Goal: Information Seeking & Learning: Learn about a topic

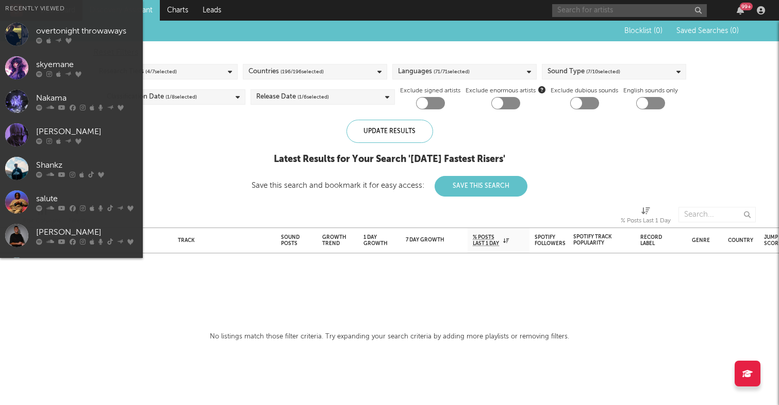
click at [592, 14] on input "text" at bounding box center [629, 10] width 155 height 13
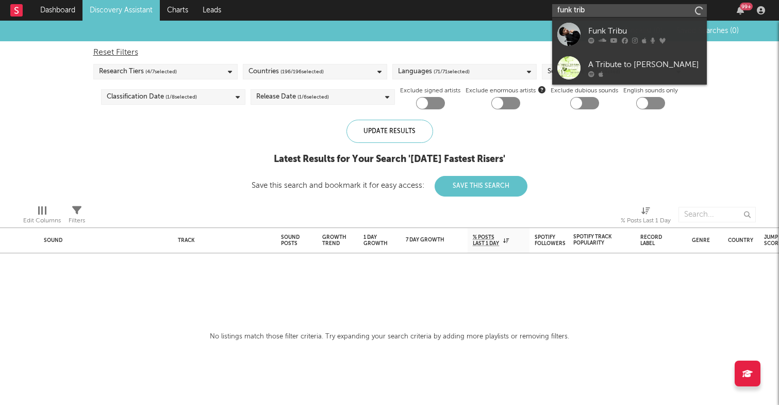
type input "funk tribu"
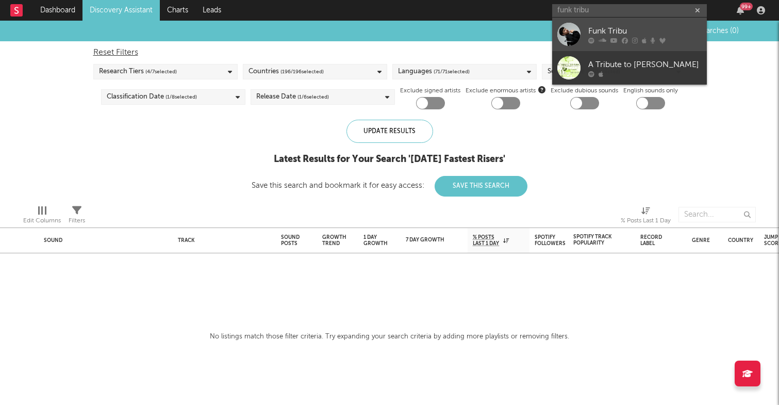
click at [623, 34] on div "Funk Tribu" at bounding box center [644, 31] width 113 height 12
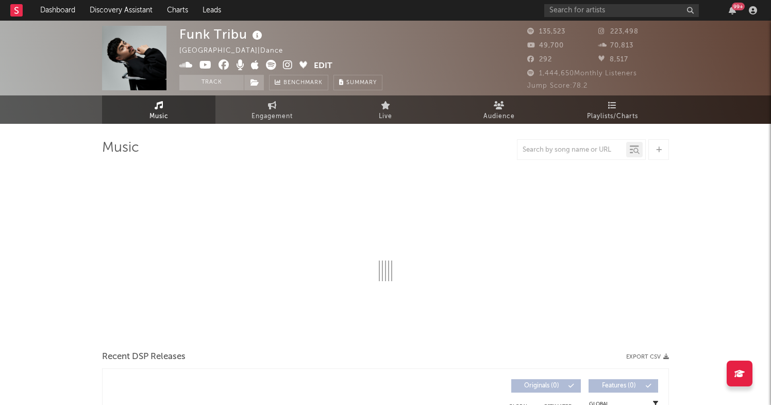
select select "6m"
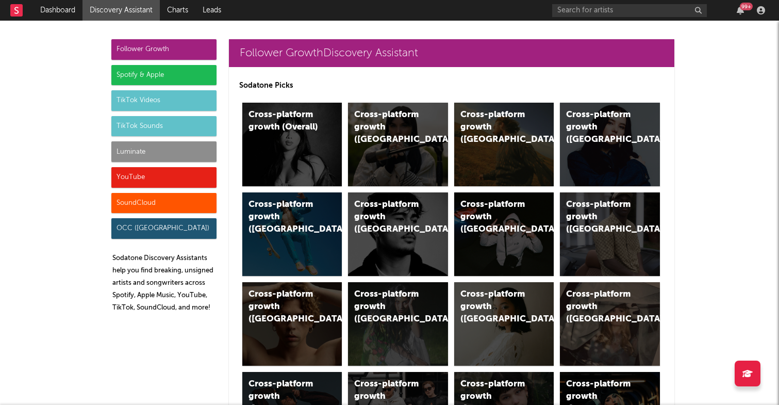
click at [170, 126] on div "TikTok Sounds" at bounding box center [163, 126] width 105 height 21
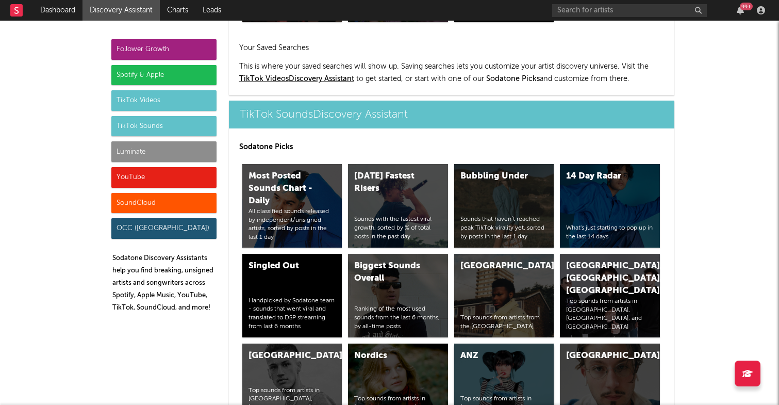
scroll to position [3594, 0]
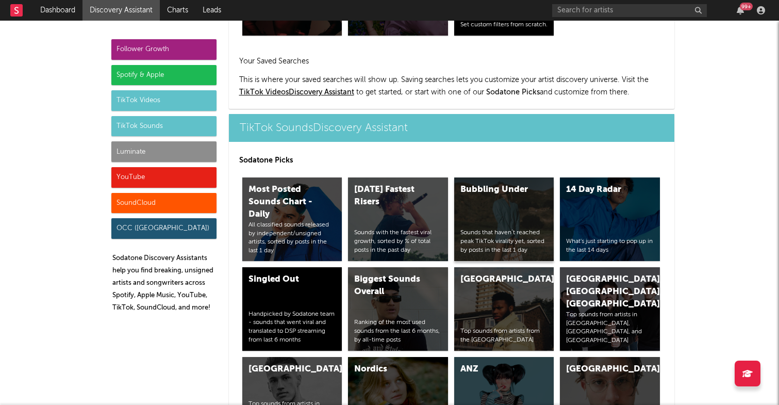
click at [483, 187] on div "Bubbling Under" at bounding box center [495, 190] width 70 height 12
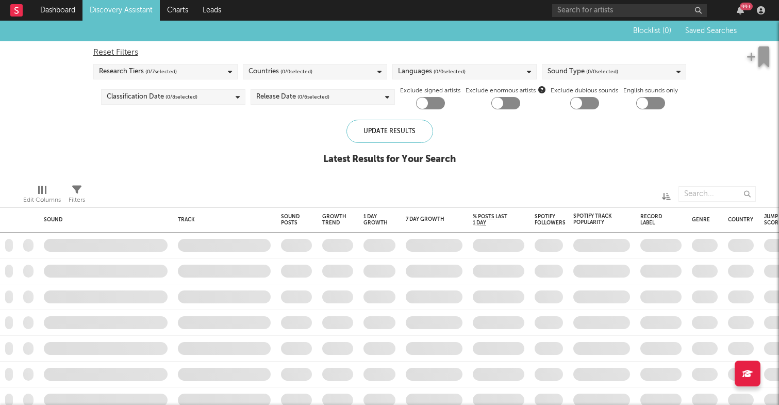
checkbox input "true"
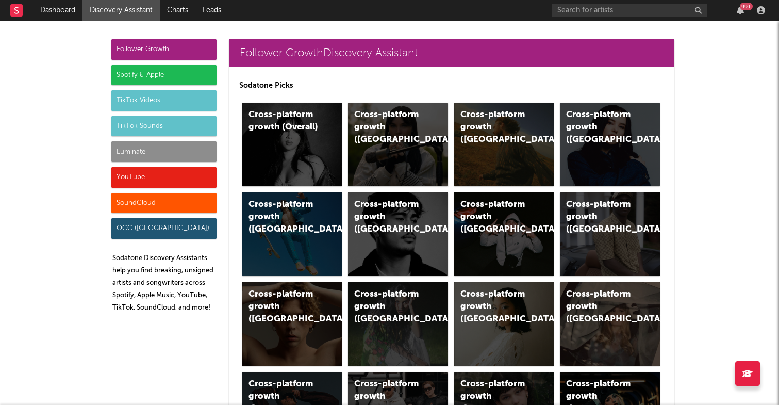
click at [168, 122] on div "TikTok Sounds" at bounding box center [163, 126] width 105 height 21
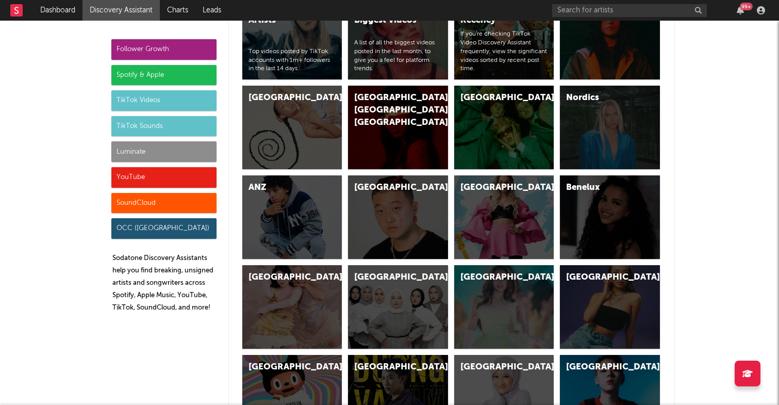
scroll to position [3668, 0]
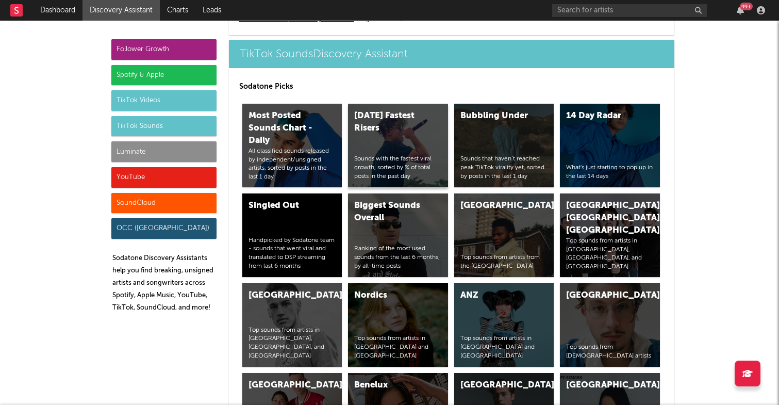
click at [397, 142] on div "[DATE] Fastest Risers Sounds with the fastest viral growth, sorted by % of tota…" at bounding box center [398, 146] width 100 height 84
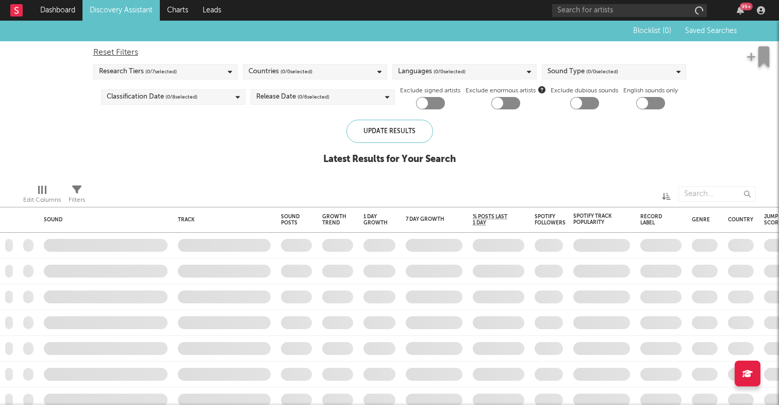
checkbox input "true"
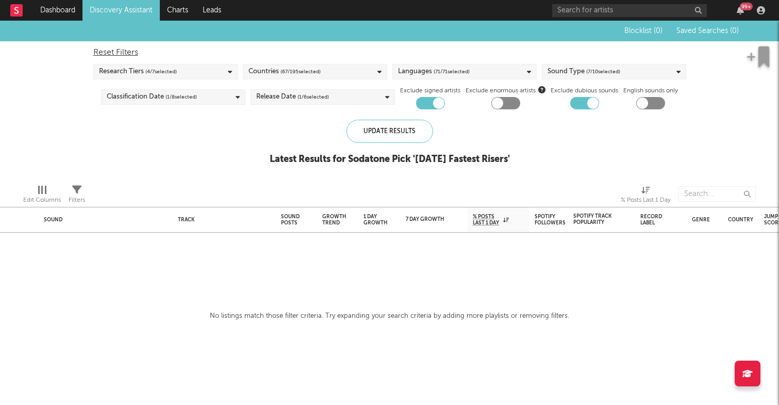
click at [604, 72] on span "( 7 / 10 selected)" at bounding box center [603, 71] width 34 height 12
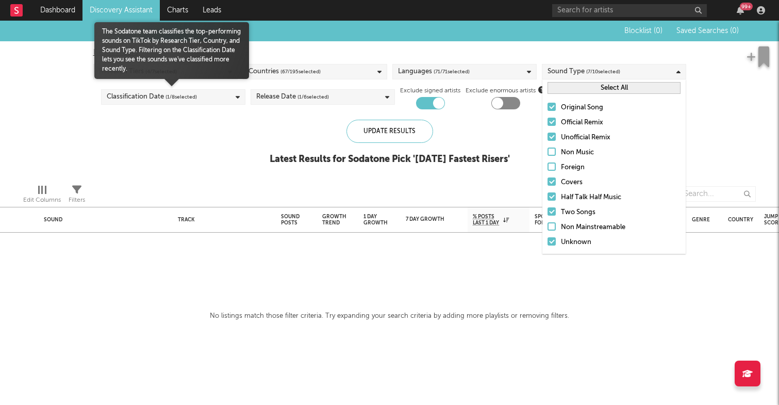
click at [206, 97] on div "Classification Date ( 1 / 8 selected)" at bounding box center [173, 96] width 144 height 15
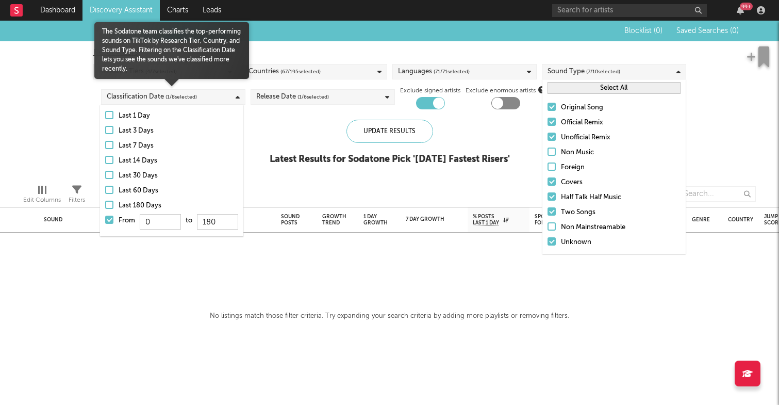
click at [146, 204] on div "Last 180 Days" at bounding box center [179, 206] width 120 height 12
click at [105, 204] on input "Last 180 Days" at bounding box center [105, 206] width 0 height 12
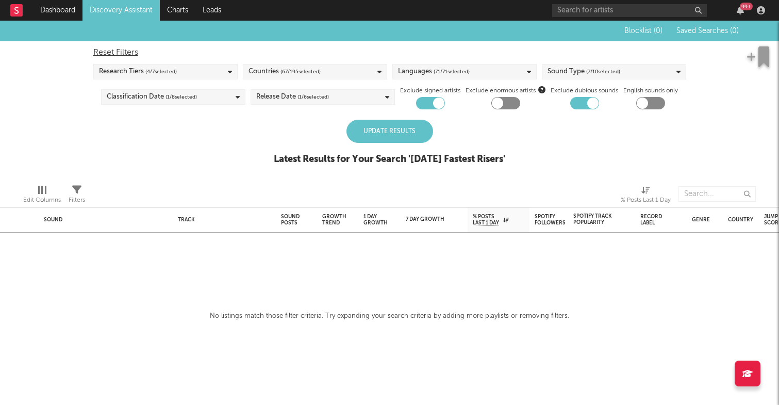
click at [377, 127] on div "Update Results" at bounding box center [389, 131] width 87 height 23
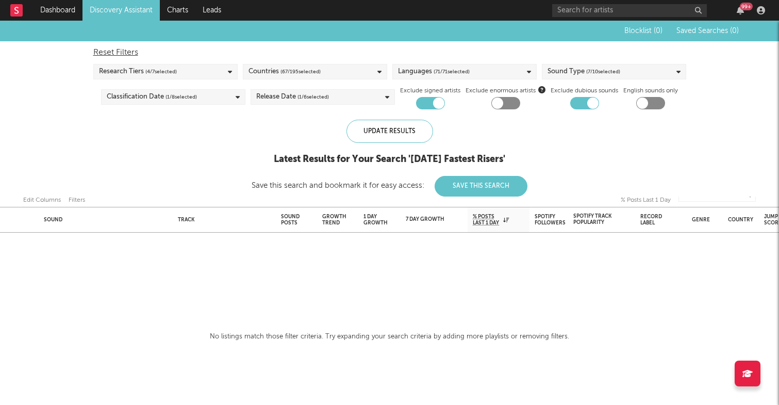
click at [356, 97] on div "Release Date ( 1 / 6 selected)" at bounding box center [323, 96] width 144 height 15
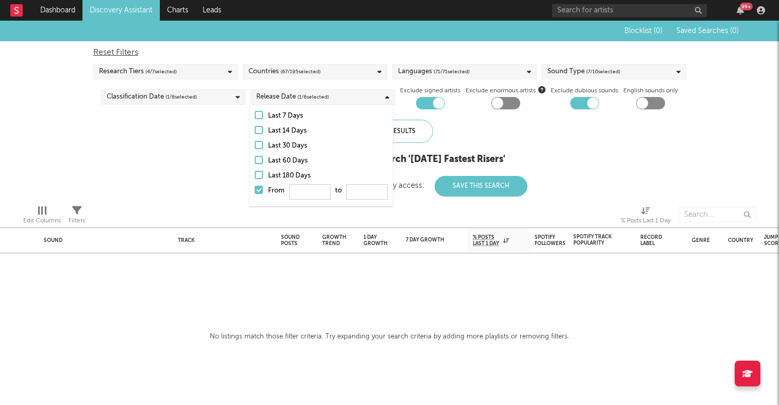
click at [196, 65] on div "Research Tiers ( 4 / 7 selected)" at bounding box center [165, 71] width 144 height 15
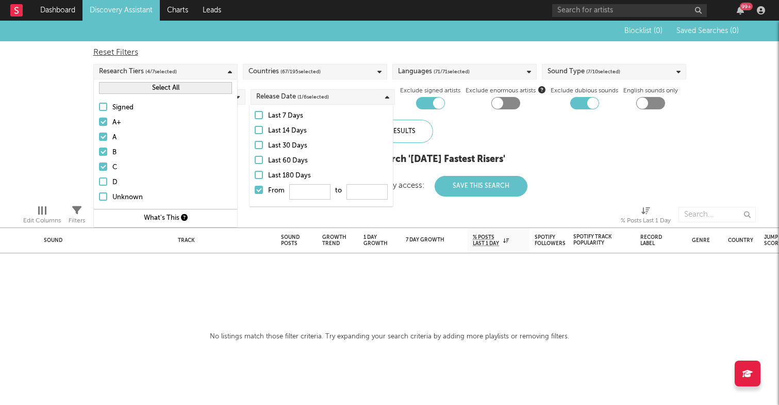
click at [148, 89] on button "Select All" at bounding box center [165, 88] width 133 height 12
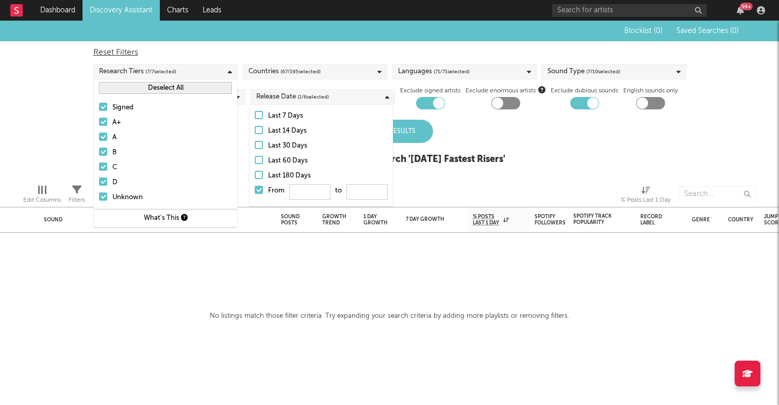
click at [412, 133] on div "Update Results" at bounding box center [389, 131] width 87 height 23
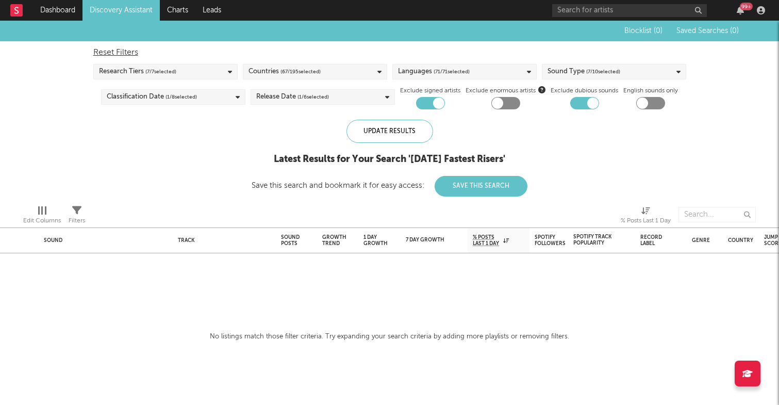
click at [502, 100] on div at bounding box center [505, 103] width 29 height 12
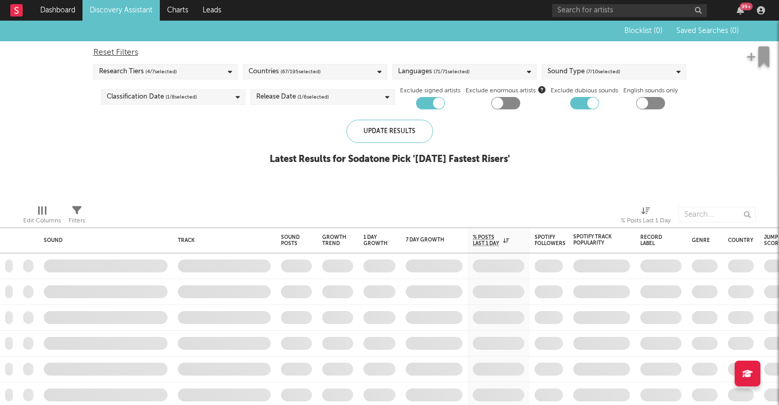
checkbox input "false"
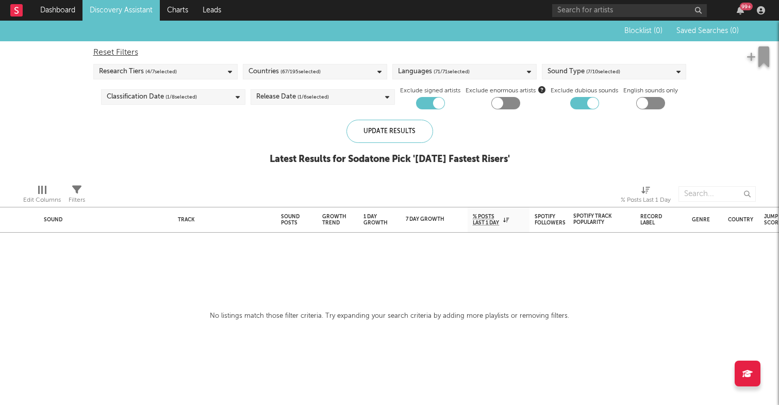
click at [109, 11] on link "Discovery Assistant" at bounding box center [120, 10] width 77 height 21
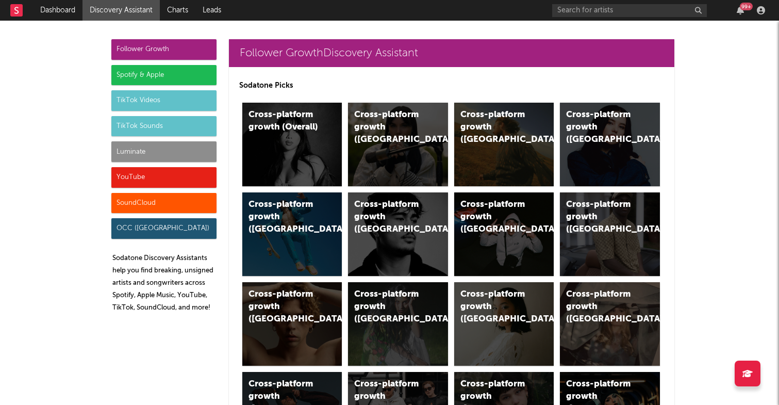
click at [186, 152] on div "Luminate" at bounding box center [163, 151] width 105 height 21
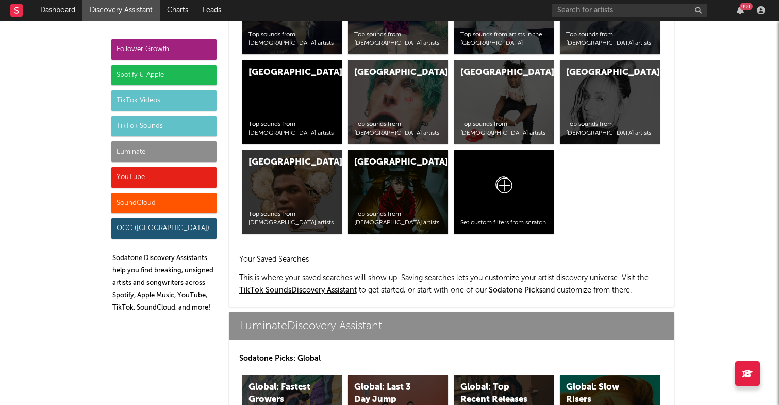
scroll to position [4700, 0]
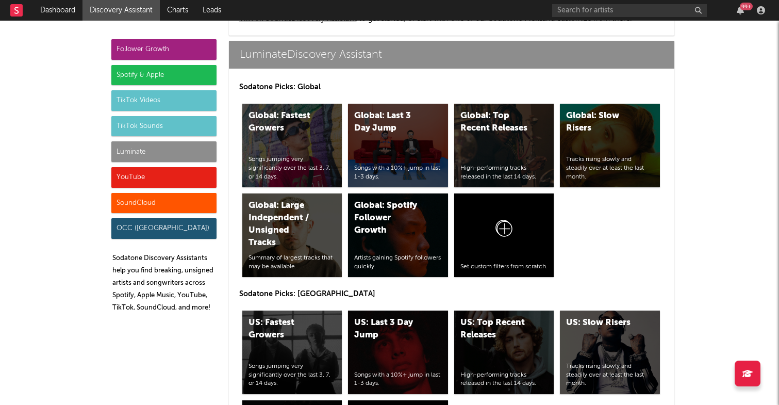
click at [171, 196] on div "SoundCloud" at bounding box center [163, 203] width 105 height 21
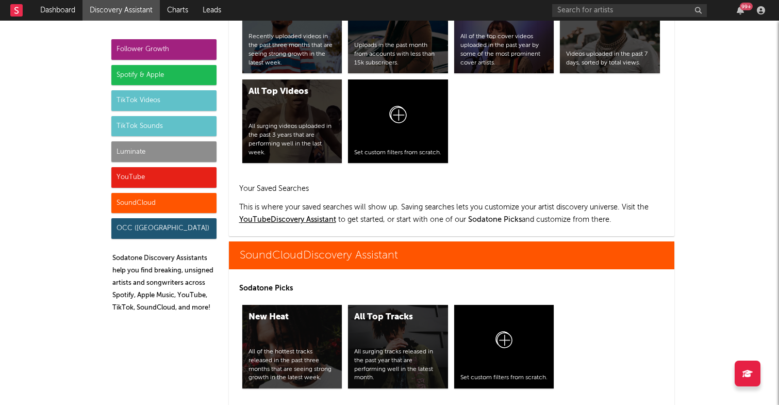
scroll to position [6309, 0]
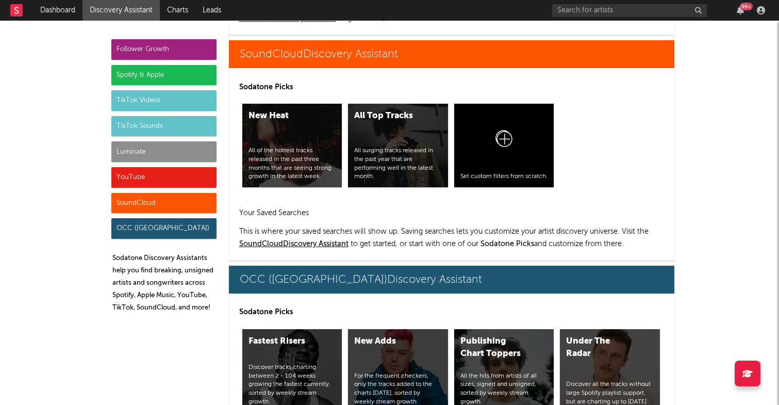
click at [167, 129] on div "TikTok Sounds" at bounding box center [163, 126] width 105 height 21
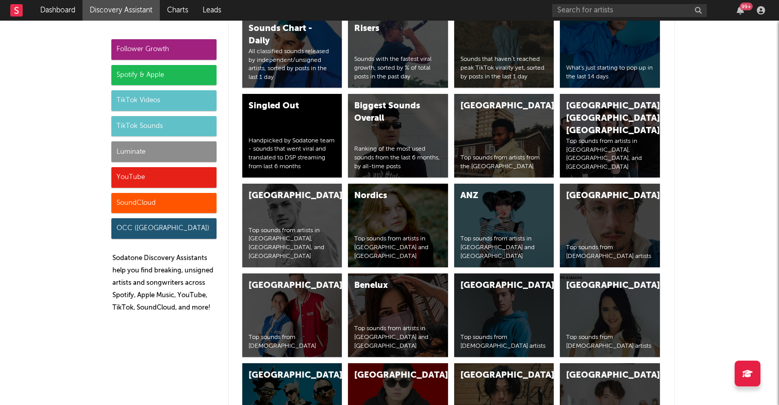
scroll to position [3779, 0]
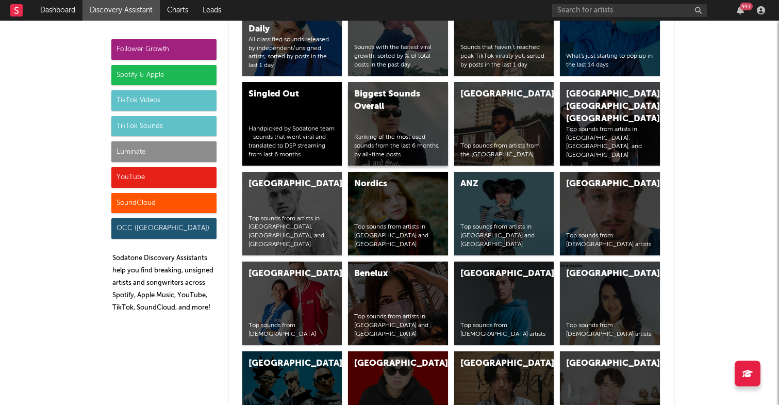
click at [394, 118] on div "Biggest Sounds Overall Ranking of the most used sounds from the last 6 months, …" at bounding box center [398, 124] width 100 height 84
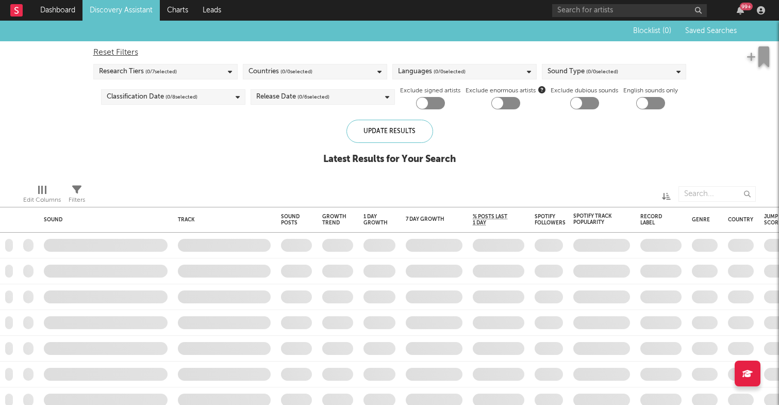
checkbox input "true"
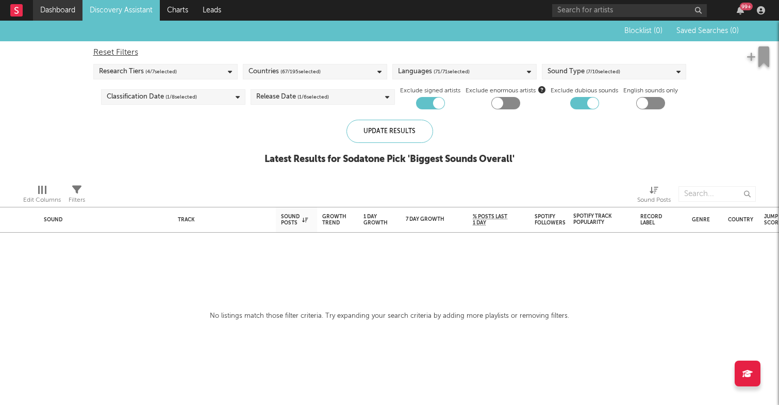
click at [65, 15] on link "Dashboard" at bounding box center [57, 10] width 49 height 21
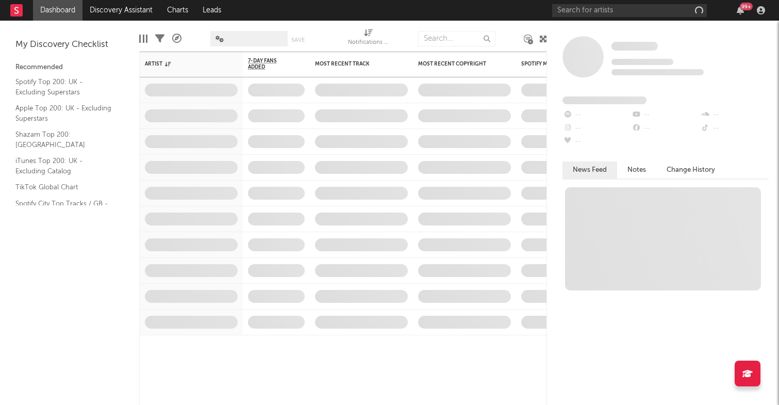
click at [71, 19] on link "Dashboard" at bounding box center [57, 10] width 49 height 21
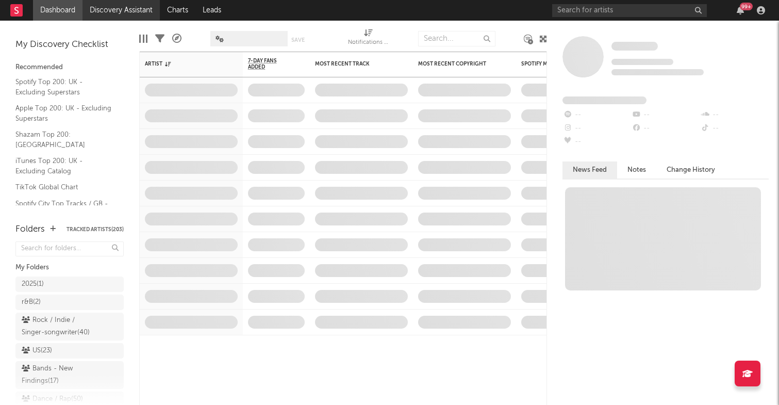
click at [104, 11] on link "Discovery Assistant" at bounding box center [120, 10] width 77 height 21
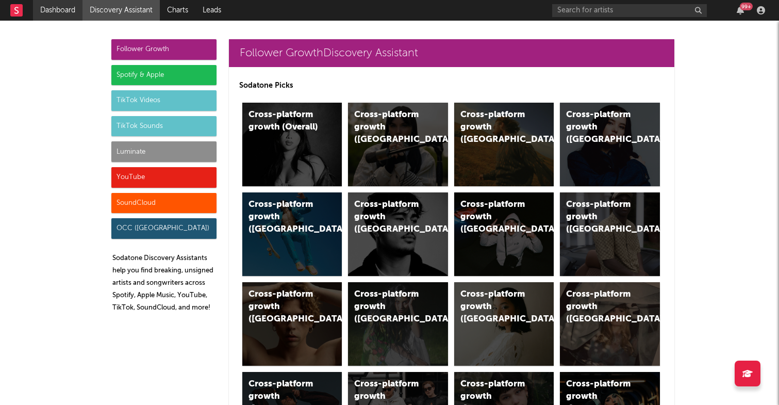
click at [68, 7] on link "Dashboard" at bounding box center [57, 10] width 49 height 21
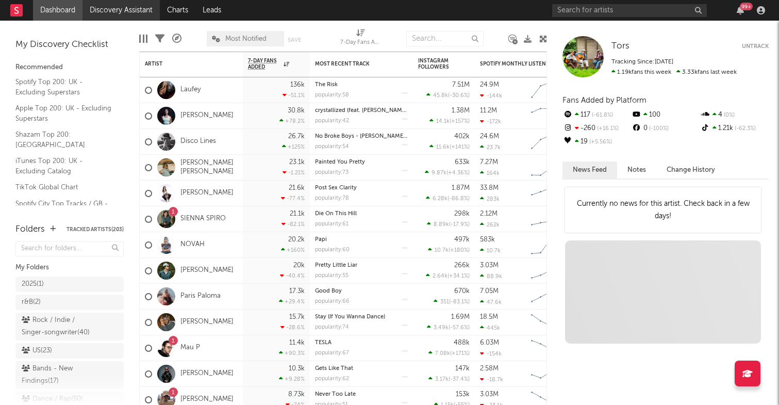
click at [126, 12] on link "Discovery Assistant" at bounding box center [120, 10] width 77 height 21
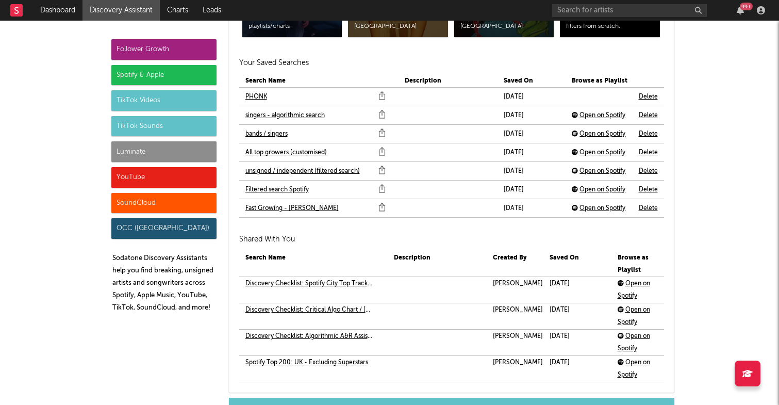
scroll to position [2278, 0]
click at [255, 93] on link "PHONK" at bounding box center [256, 96] width 22 height 12
